Goal: Navigation & Orientation: Understand site structure

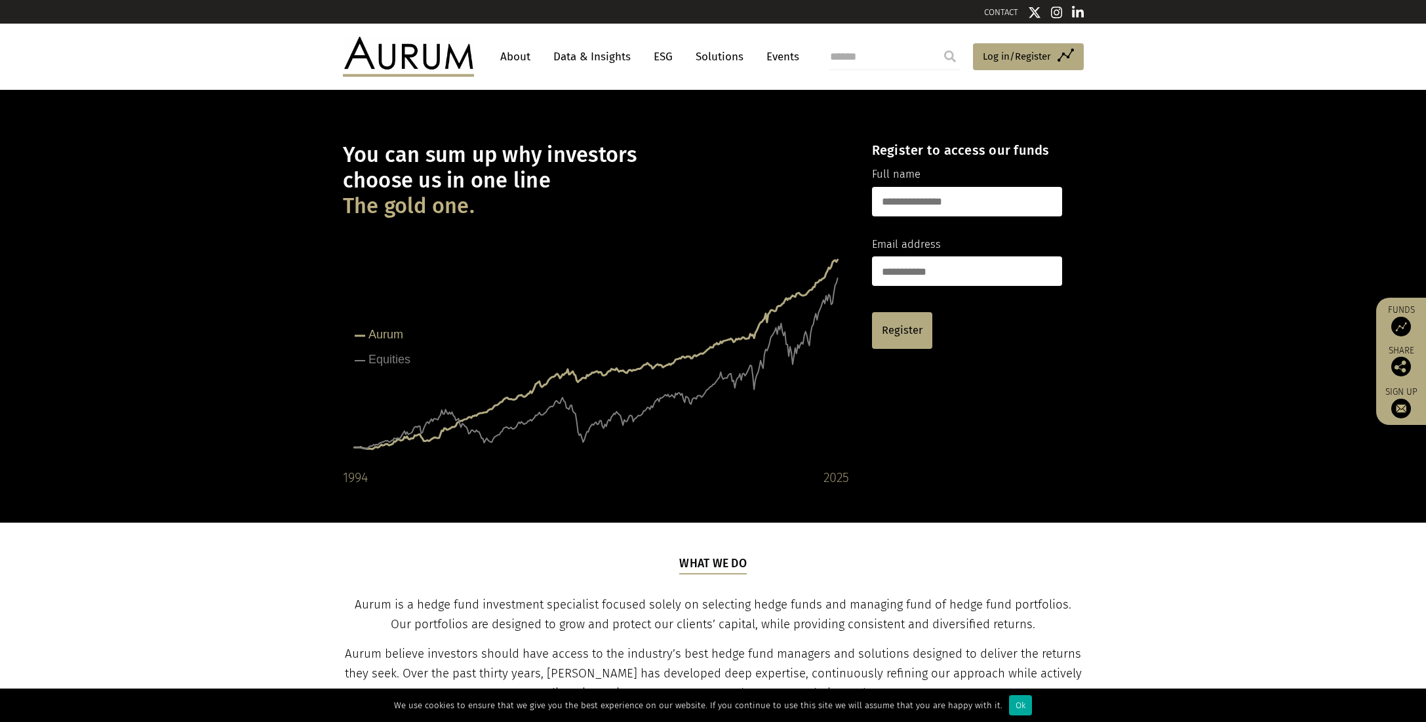
click at [724, 50] on link "Solutions" at bounding box center [719, 57] width 61 height 24
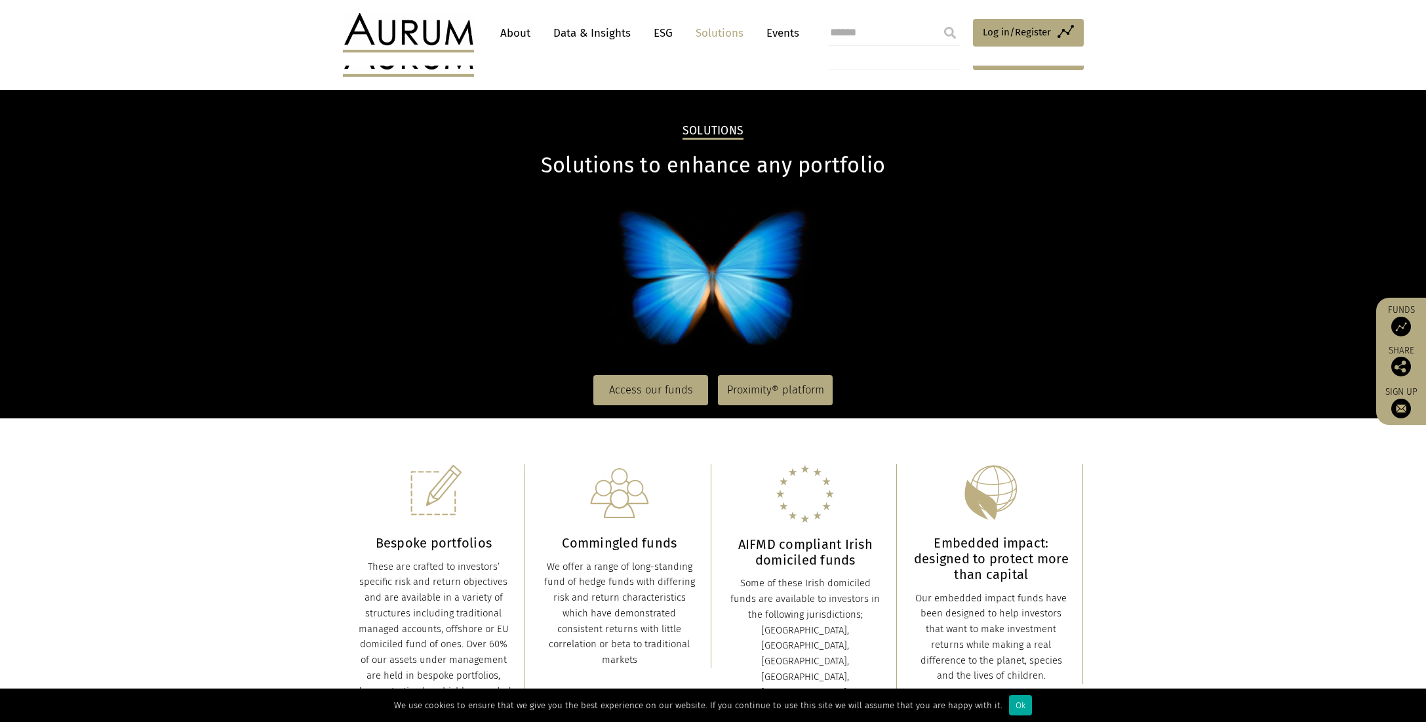
scroll to position [197, 0]
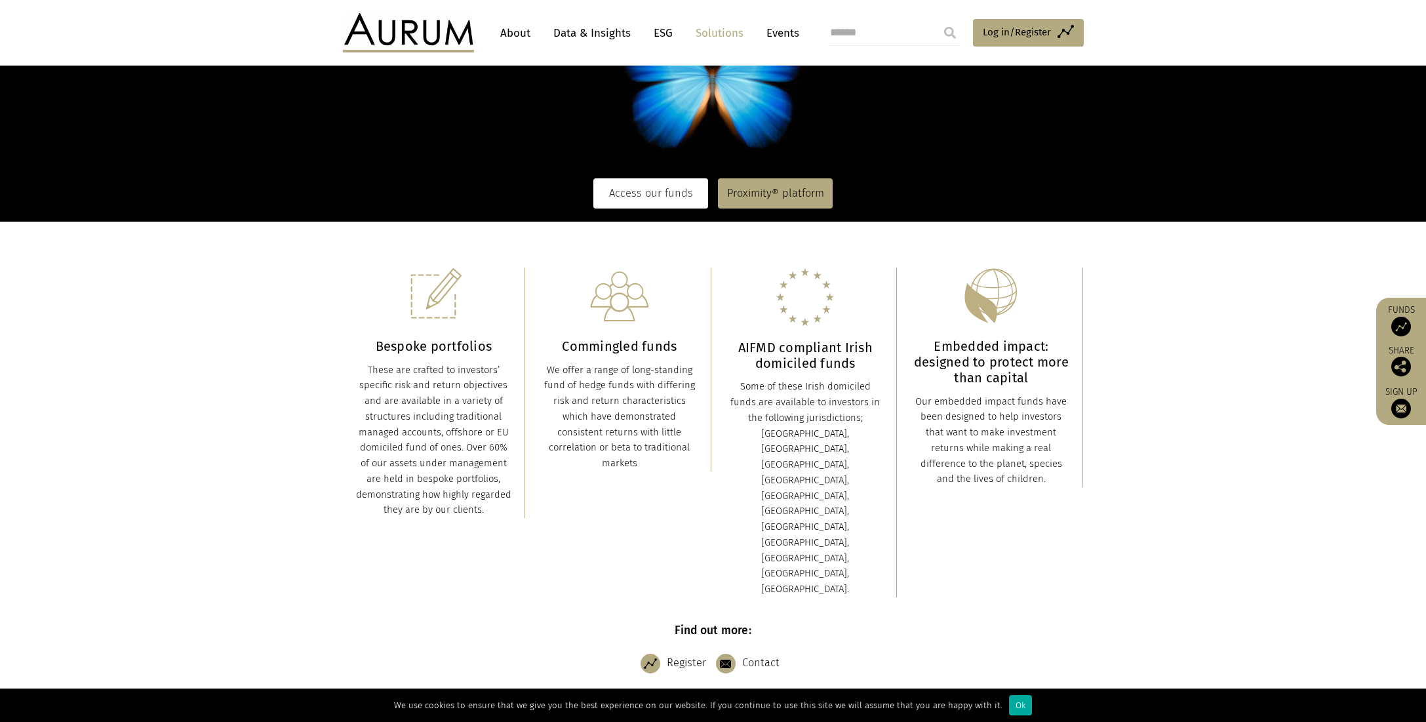
click at [666, 198] on link "Access our funds" at bounding box center [651, 193] width 115 height 30
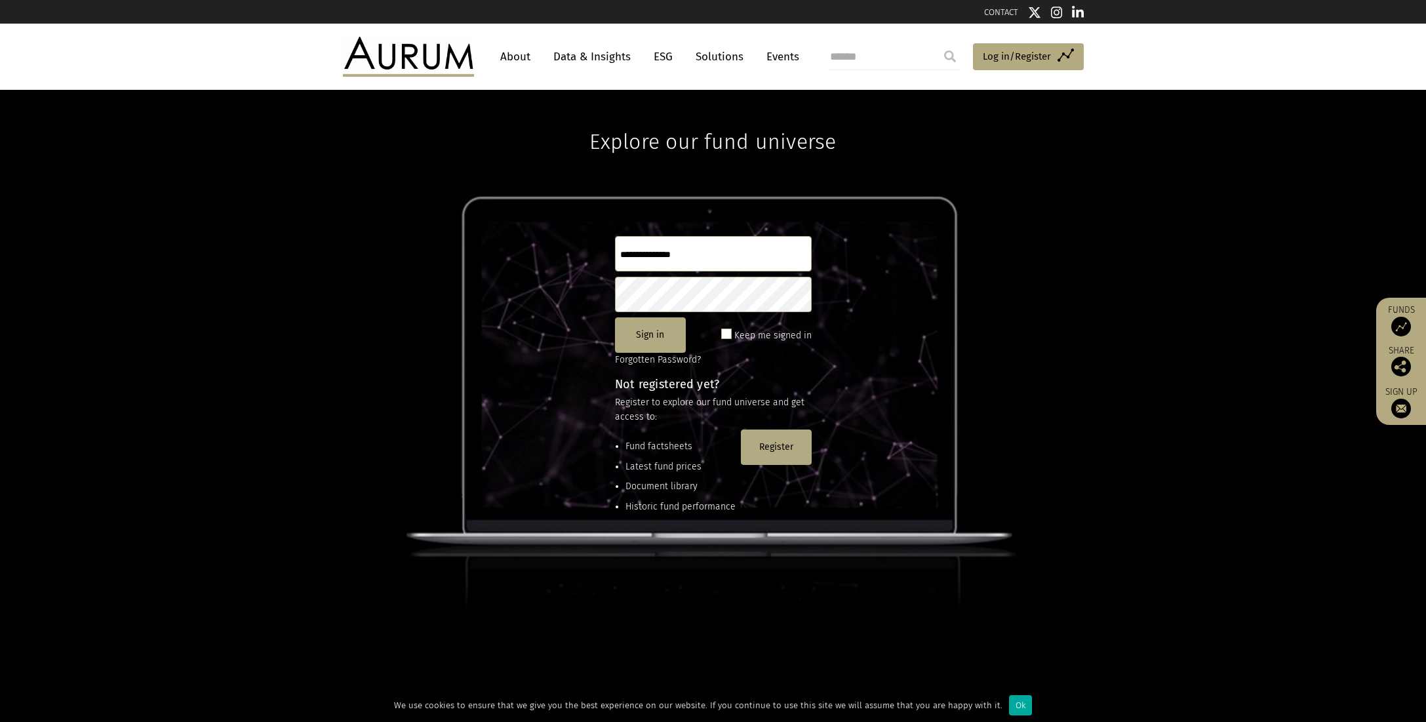
click at [428, 60] on img at bounding box center [408, 56] width 131 height 39
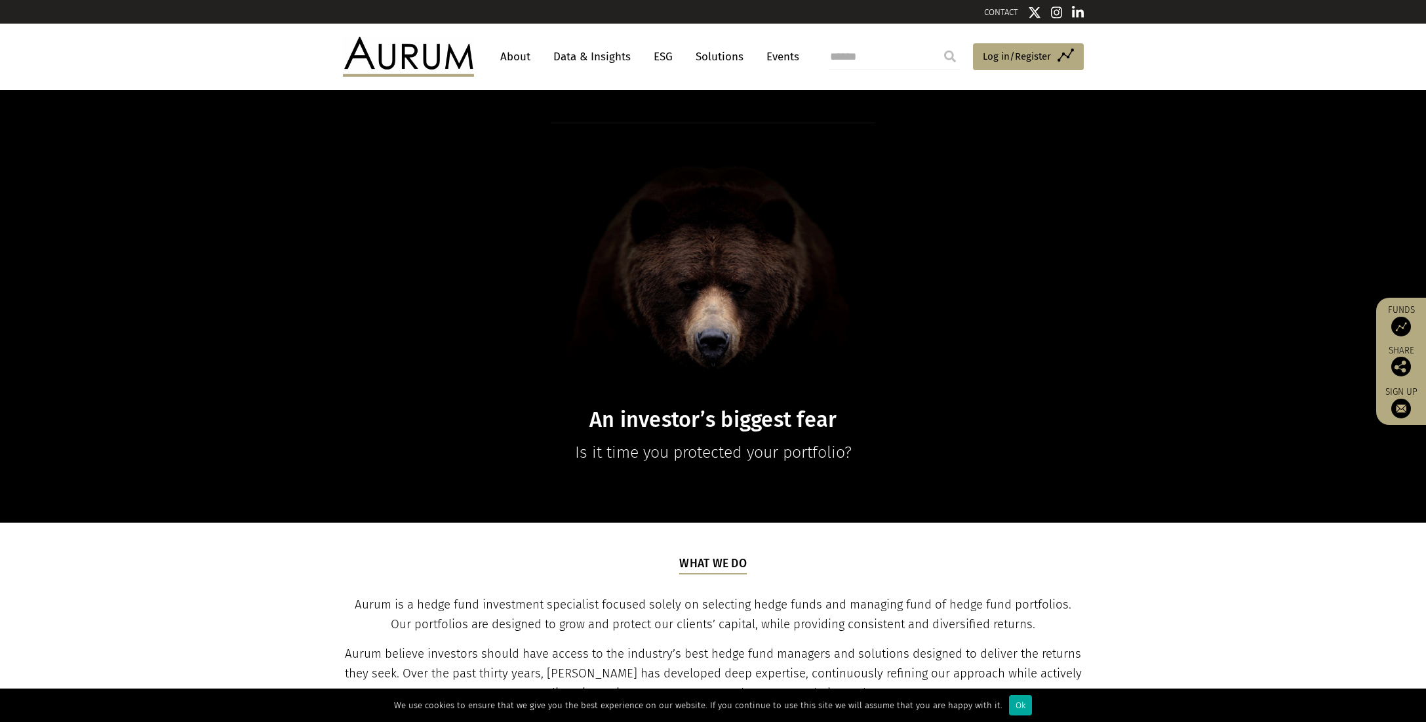
click at [741, 56] on link "Solutions" at bounding box center [719, 57] width 61 height 24
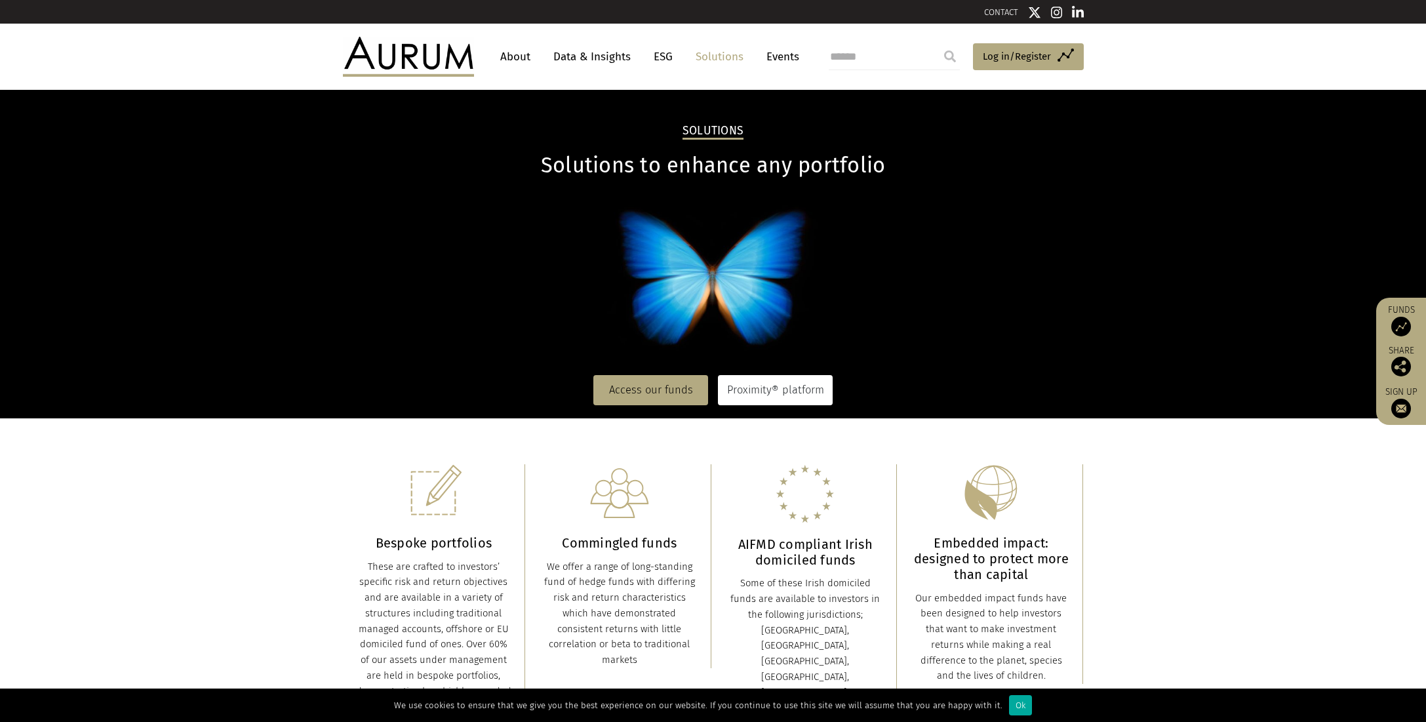
click at [801, 388] on link "Proximity® platform" at bounding box center [775, 390] width 115 height 30
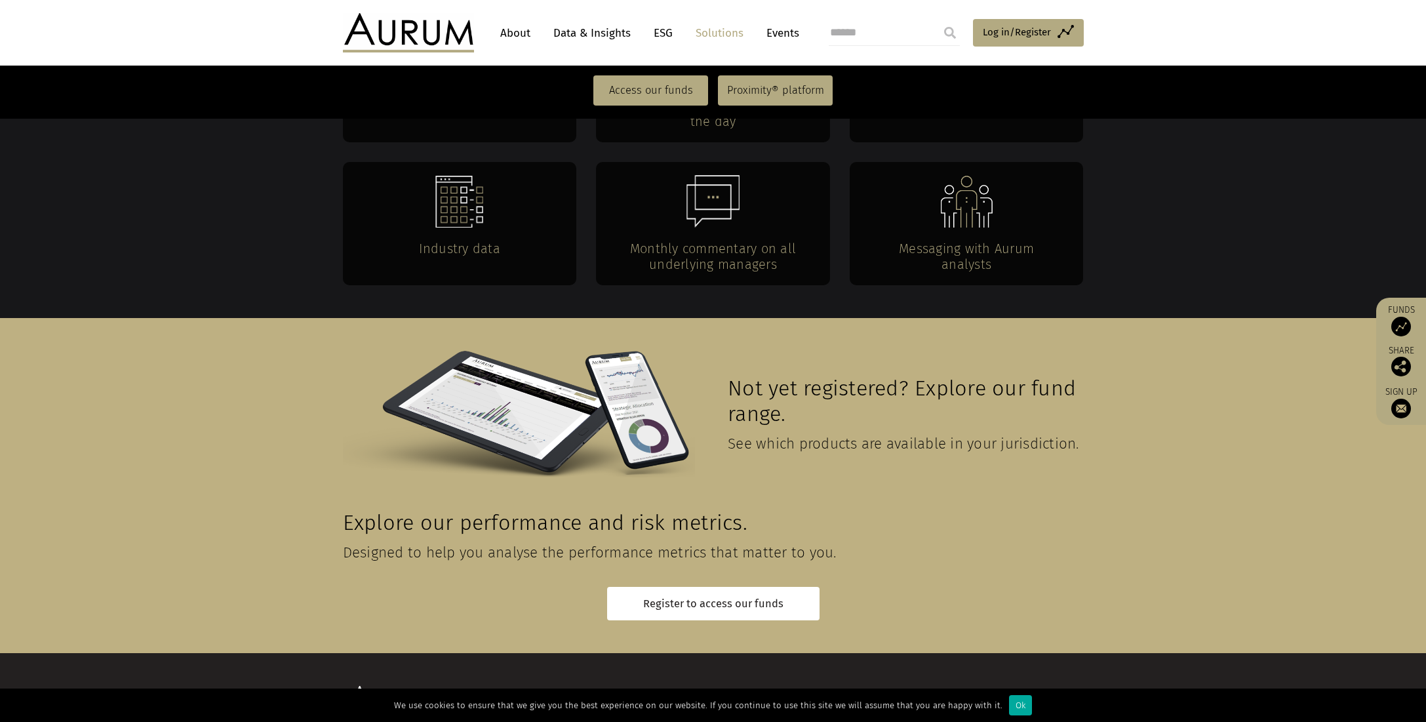
scroll to position [2762, 0]
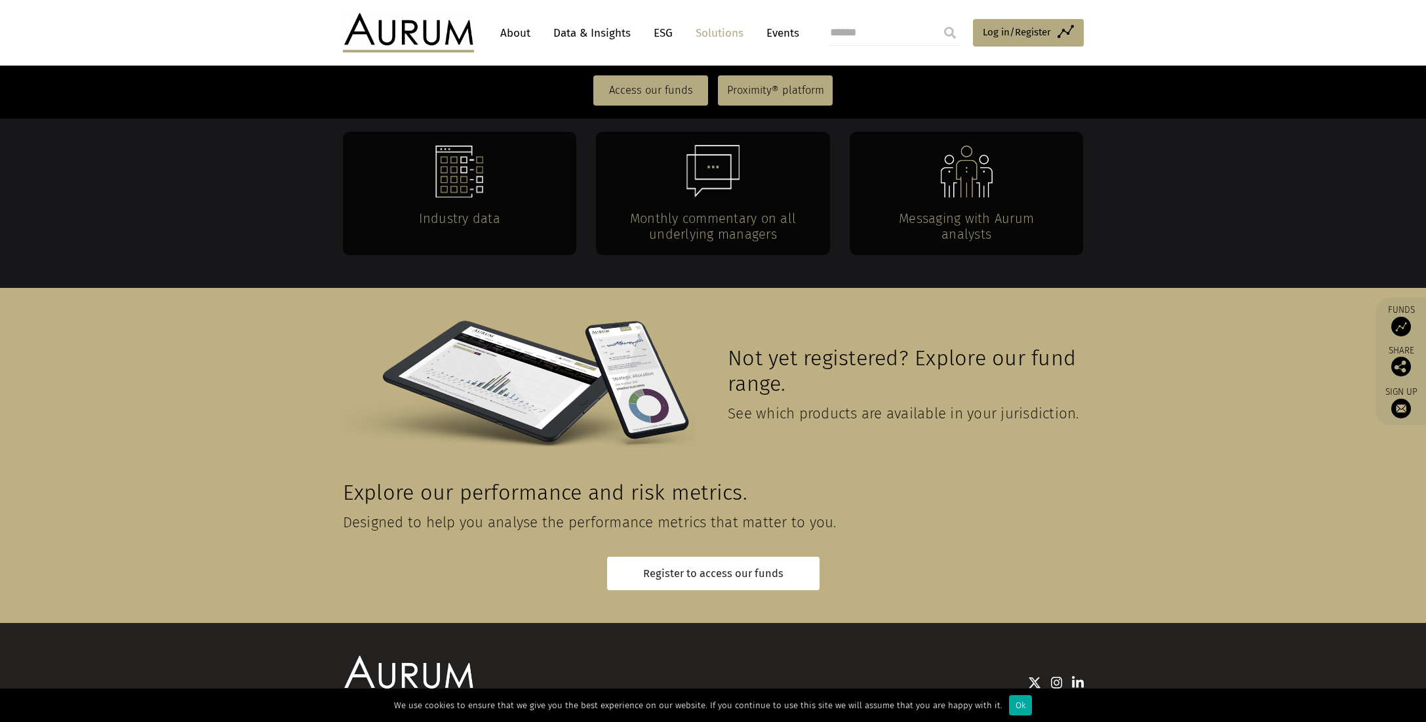
click at [607, 31] on link "Data & Insights" at bounding box center [592, 33] width 91 height 24
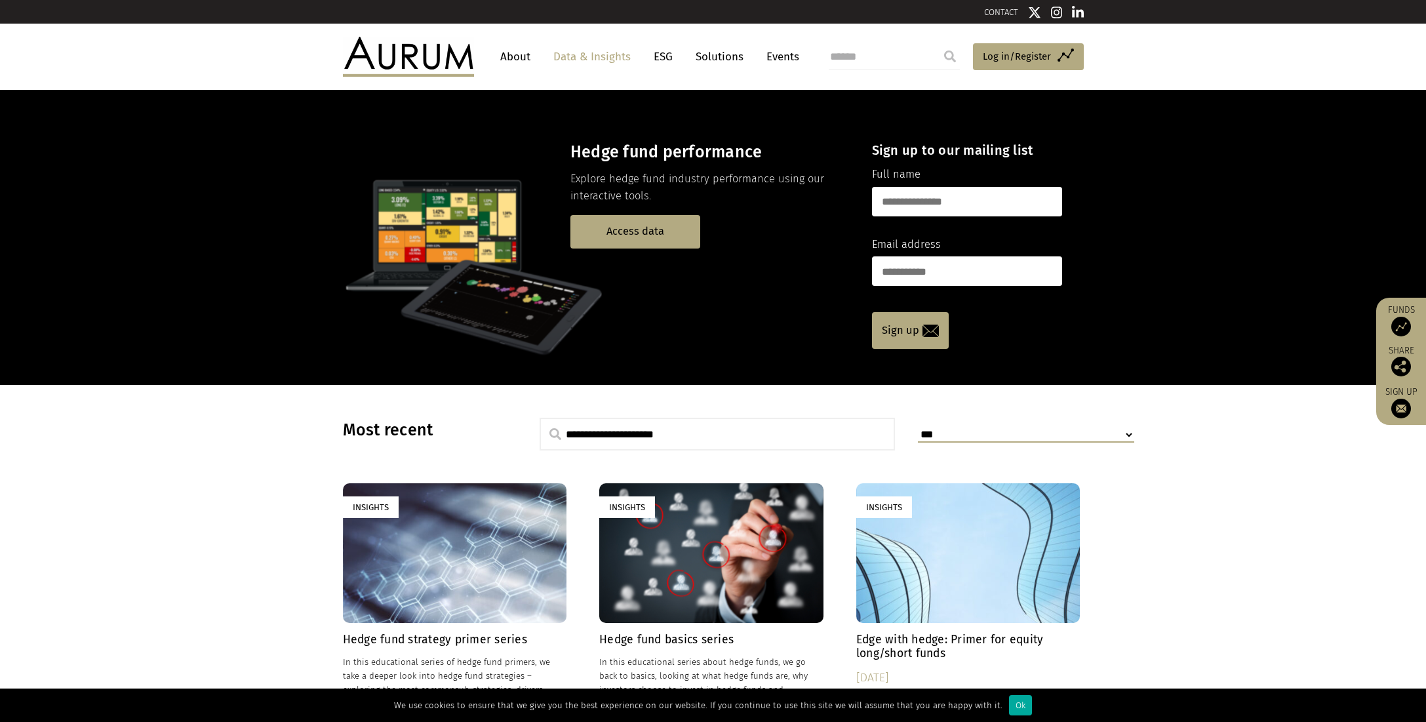
click at [514, 54] on link "About" at bounding box center [515, 57] width 43 height 24
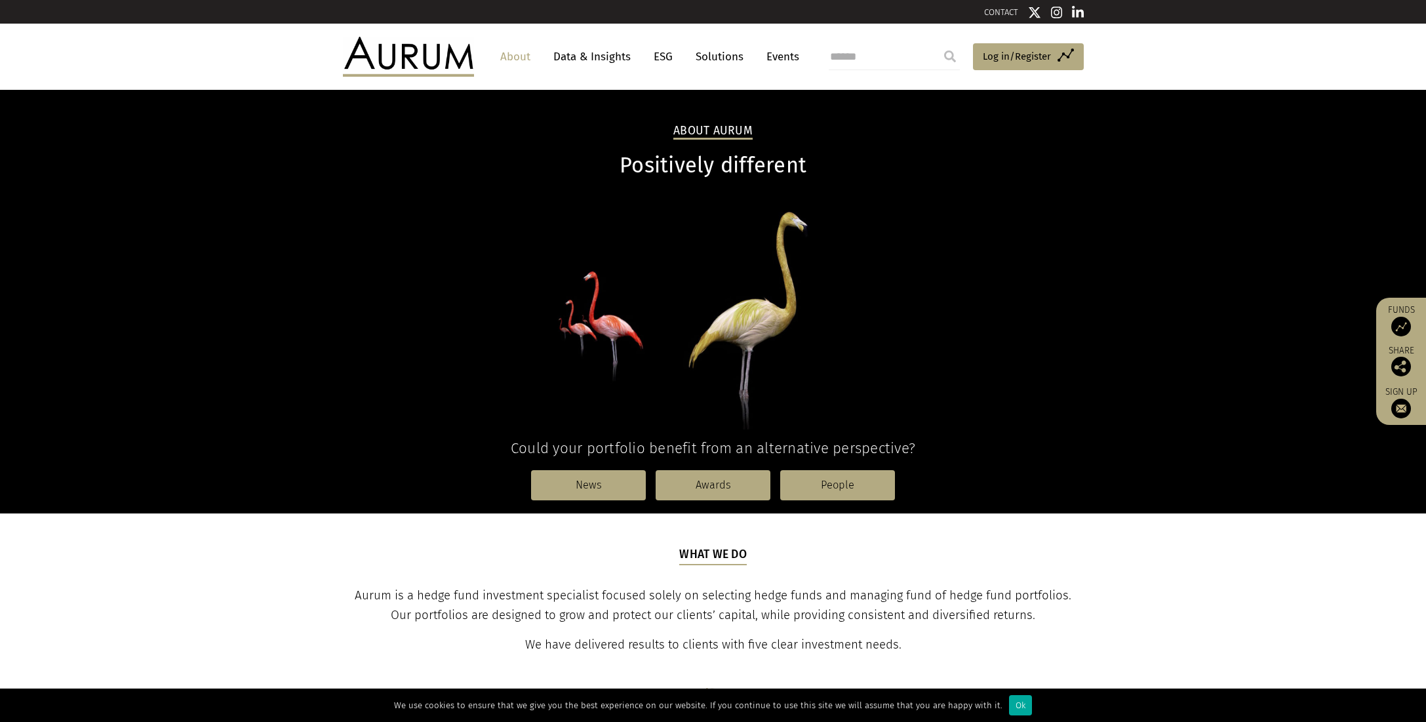
click at [432, 57] on img at bounding box center [408, 56] width 131 height 39
